Goal: Information Seeking & Learning: Check status

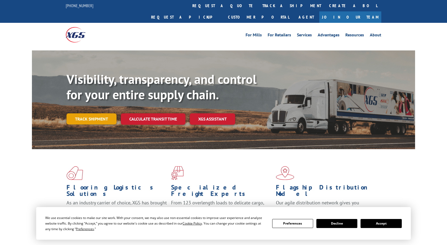
click at [88, 114] on link "Track shipment" at bounding box center [91, 119] width 50 height 11
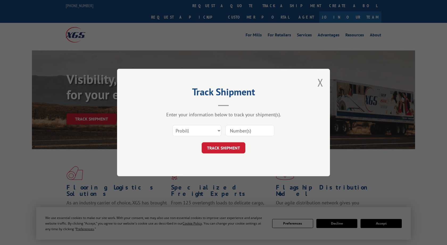
click at [234, 130] on input at bounding box center [249, 130] width 49 height 11
click at [172, 125] on select "Select category... Probill BOL PO" at bounding box center [196, 130] width 49 height 11
select select "po"
click option "PO" at bounding box center [0, 0] width 0 height 0
click at [235, 132] on input at bounding box center [249, 130] width 49 height 11
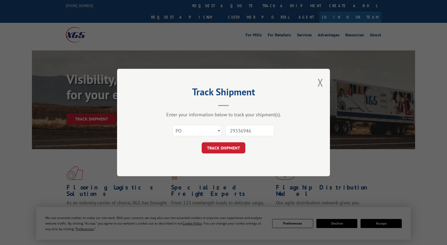
type input "293369464"
click button "TRACK SHIPMENT" at bounding box center [224, 148] width 44 height 11
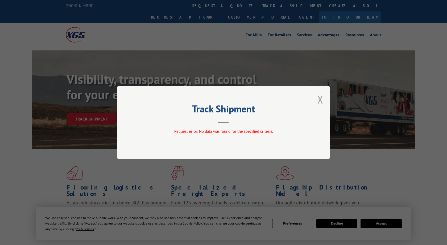
click at [318, 99] on button "Close modal" at bounding box center [320, 100] width 6 height 14
